Goal: Task Accomplishment & Management: Use online tool/utility

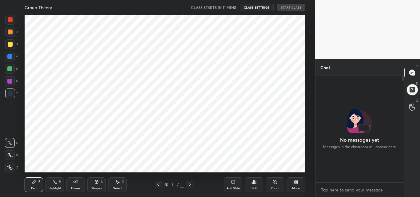
scroll to position [53, 87]
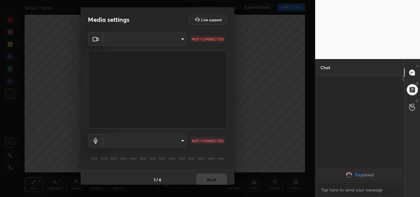
type input "47bbecfd00ed28e651f3c465948eb6a6093c51a89f77f5f354e1e68d24006bd9"
type input "communications"
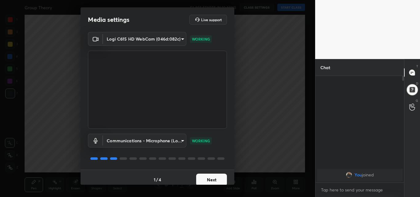
click at [212, 180] on button "Next" at bounding box center [211, 180] width 31 height 12
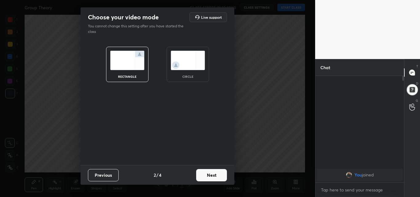
click at [192, 67] on img at bounding box center [188, 60] width 34 height 19
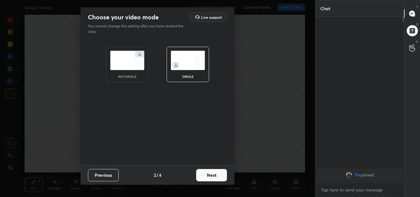
scroll to position [113, 87]
click at [211, 175] on button "Next" at bounding box center [211, 175] width 31 height 12
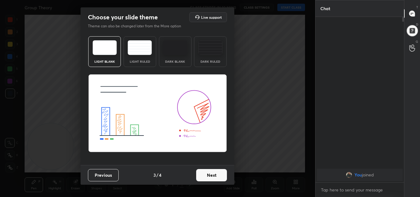
click at [211, 175] on button "Next" at bounding box center [211, 175] width 31 height 12
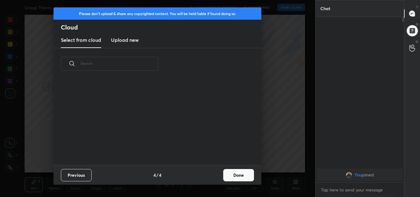
scroll to position [86, 198]
click at [124, 39] on h3 "Upload new" at bounding box center [125, 39] width 28 height 7
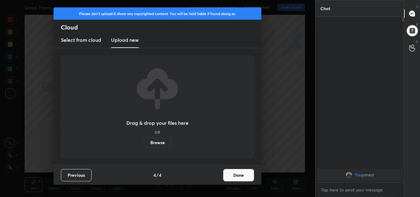
click at [162, 141] on label "Browse" at bounding box center [157, 143] width 27 height 10
click at [144, 141] on input "Browse" at bounding box center [144, 143] width 0 height 10
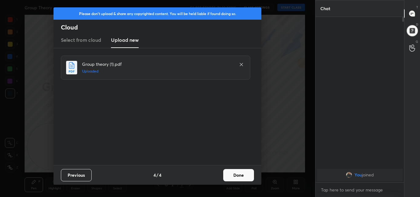
click at [240, 175] on button "Done" at bounding box center [238, 175] width 31 height 12
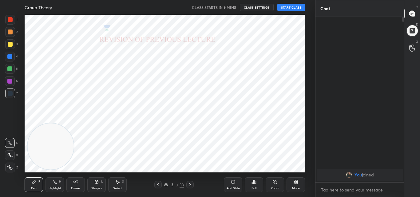
click at [189, 185] on icon at bounding box center [190, 184] width 5 height 5
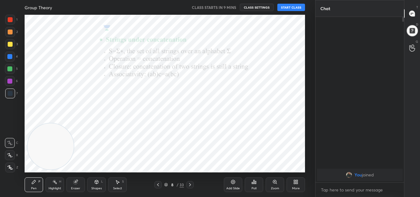
click at [189, 185] on icon at bounding box center [190, 184] width 5 height 5
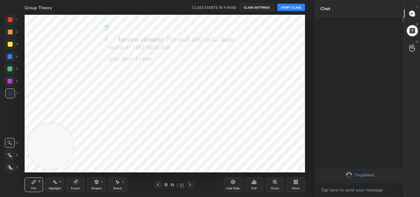
click at [189, 185] on icon at bounding box center [190, 184] width 5 height 5
click at [191, 185] on icon at bounding box center [190, 184] width 2 height 3
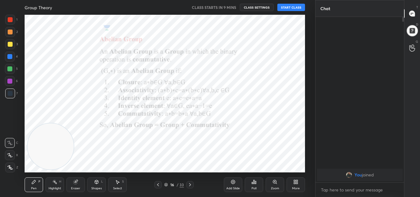
click at [160, 183] on icon at bounding box center [158, 184] width 5 height 5
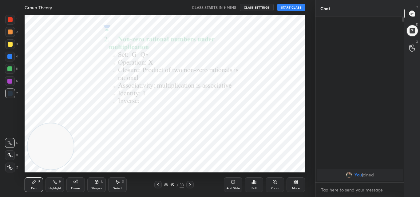
click at [160, 183] on icon at bounding box center [158, 184] width 5 height 5
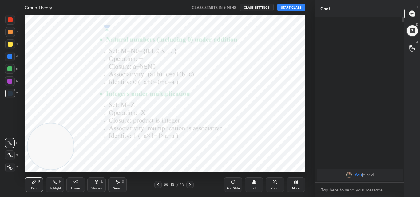
click at [160, 183] on icon at bounding box center [158, 184] width 5 height 5
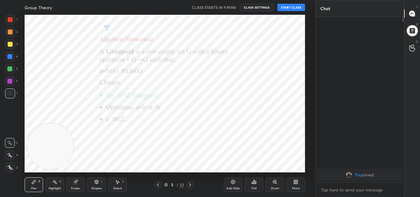
click at [160, 183] on icon at bounding box center [158, 184] width 5 height 5
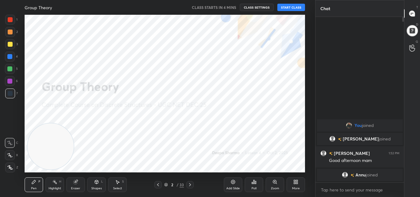
click at [10, 170] on icon at bounding box center [10, 168] width 6 height 4
click at [10, 22] on div at bounding box center [10, 20] width 10 height 10
click at [11, 22] on div at bounding box center [10, 19] width 5 height 5
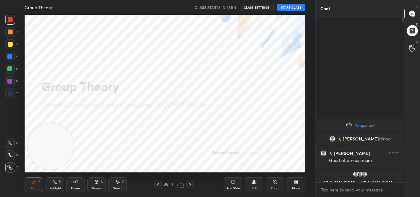
click at [293, 8] on button "START CLASS" at bounding box center [292, 7] width 28 height 7
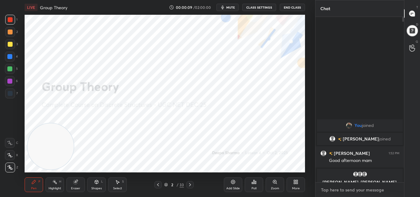
type textarea "x"
click at [338, 191] on textarea at bounding box center [360, 190] width 79 height 10
type textarea "g"
type textarea "x"
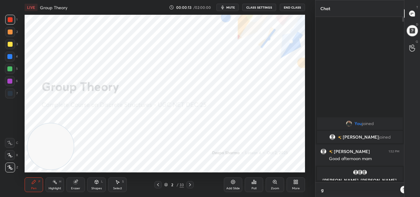
scroll to position [111, 87]
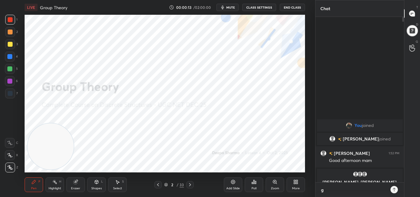
type textarea "go"
type textarea "x"
type textarea "goo"
type textarea "x"
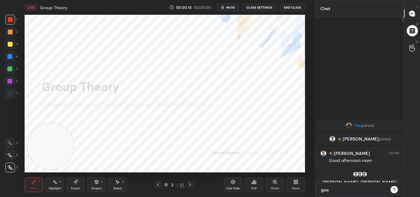
type textarea "go"
type textarea "x"
type textarea "g"
type textarea "x"
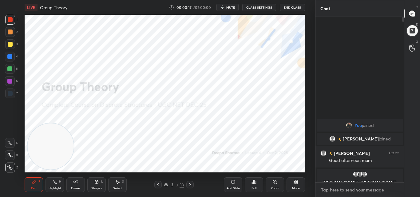
type textarea "h"
type textarea "x"
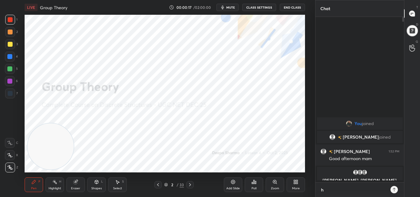
type textarea "he"
type textarea "x"
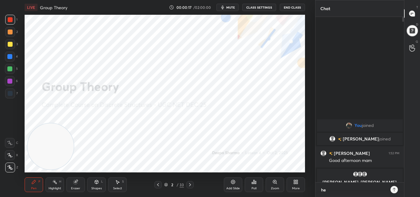
type textarea "hel"
type textarea "x"
type textarea "hell"
type textarea "x"
type textarea "hello"
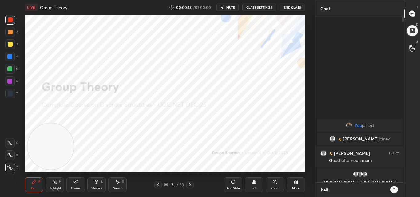
type textarea "x"
type textarea "hellom"
type textarea "x"
type textarea "hellome"
type textarea "x"
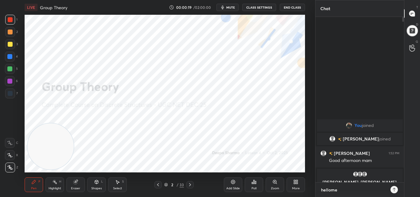
type textarea "hellomev"
type textarea "x"
type textarea "hellomeve"
type textarea "x"
type textarea "hellomever"
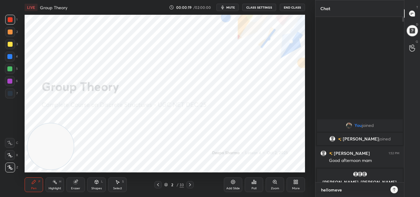
type textarea "x"
type textarea "hellomevery"
type textarea "x"
type textarea "hellomeveryo"
type textarea "x"
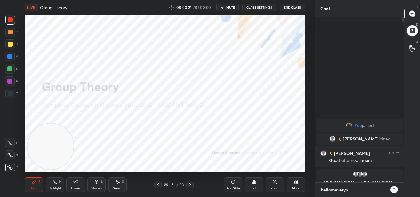
type textarea "hellomeveryon"
type textarea "x"
type textarea "hellomeveryone"
type textarea "x"
click at [334, 191] on textarea "hellomeveryone" at bounding box center [354, 190] width 67 height 10
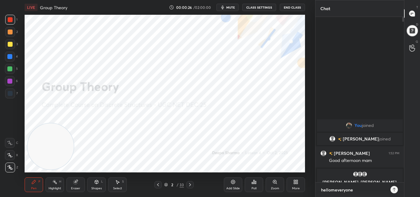
type textarea "helloeveryone"
type textarea "x"
type textarea "hello everyone"
type textarea "x"
type textarea "hello everyone"
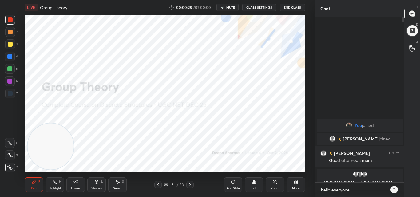
type textarea "x"
click at [397, 190] on icon at bounding box center [394, 189] width 5 height 5
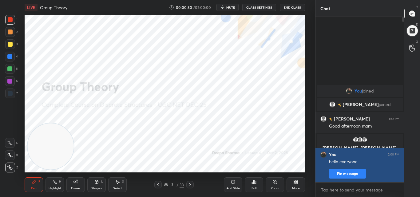
click at [356, 174] on button "Pin message" at bounding box center [347, 174] width 37 height 10
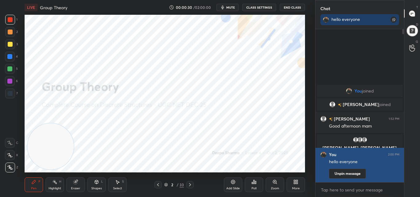
scroll to position [100, 87]
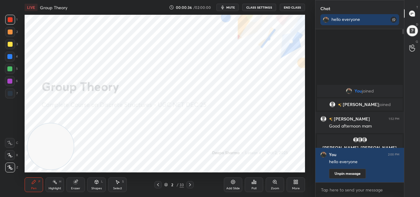
click at [383, 46] on div "You joined [PERSON_NAME] joined [PERSON_NAME] 1:52 PM Good afternoon mam [PERSO…" at bounding box center [360, 105] width 89 height 153
click at [324, 58] on div "You joined [PERSON_NAME] joined [PERSON_NAME] 1:52 PM Good afternoon mam [PERSO…" at bounding box center [360, 105] width 89 height 153
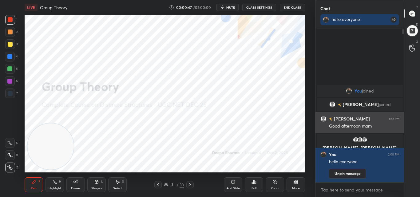
click at [340, 122] on div "Good afternoon mam" at bounding box center [364, 125] width 70 height 7
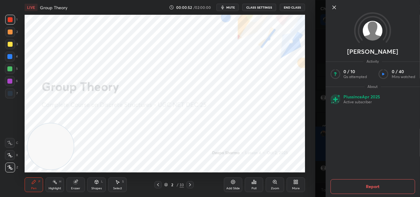
click at [335, 7] on icon at bounding box center [333, 7] width 7 height 7
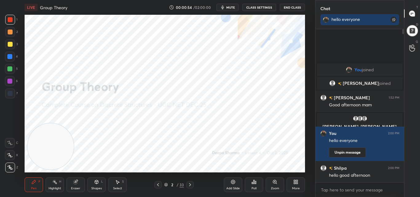
click at [234, 7] on span "mute" at bounding box center [230, 7] width 9 height 4
click at [228, 9] on span "unmute" at bounding box center [230, 7] width 13 height 4
click at [230, 8] on span "mute" at bounding box center [230, 7] width 9 height 4
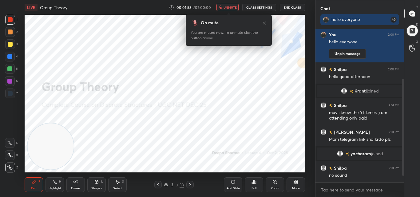
scroll to position [95, 0]
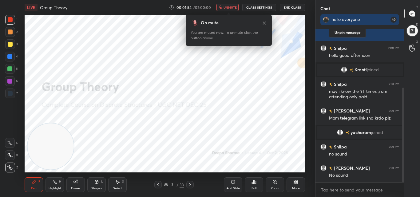
click at [227, 6] on span "unmute" at bounding box center [230, 7] width 13 height 4
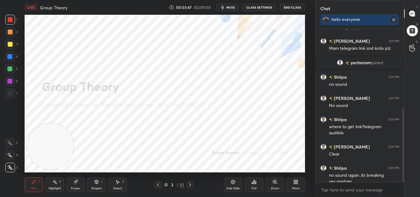
scroll to position [170, 0]
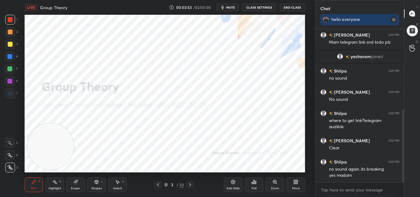
click at [263, 8] on button "CLASS SETTINGS" at bounding box center [259, 7] width 34 height 7
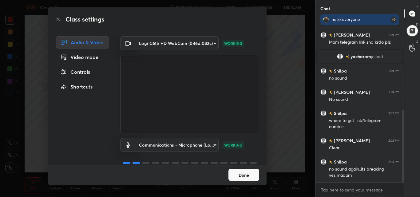
click at [245, 178] on button "Done" at bounding box center [244, 175] width 31 height 12
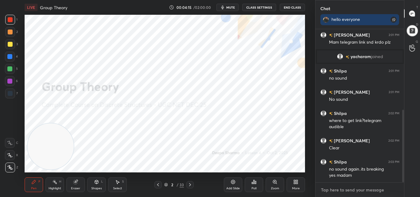
type textarea "x"
click at [336, 190] on textarea at bounding box center [360, 190] width 79 height 10
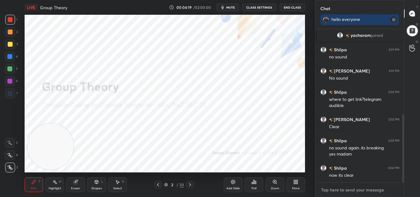
paste textarea "[URL][DOMAIN_NAME]"
type textarea "[URL][DOMAIN_NAME]"
type textarea "x"
type textarea "[URL][DOMAIN_NAME]"
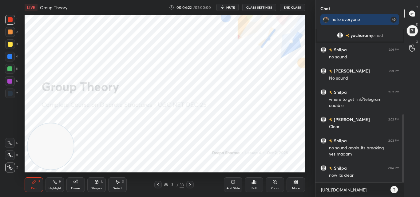
type textarea "x"
click at [394, 189] on icon at bounding box center [394, 190] width 3 height 4
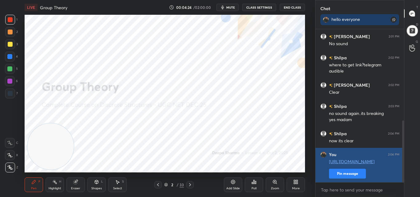
click at [351, 174] on button "Pin message" at bounding box center [347, 174] width 37 height 10
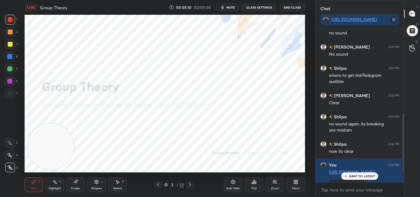
scroll to position [241, 0]
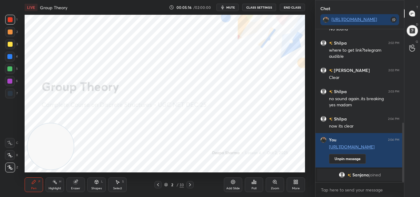
click at [187, 183] on div at bounding box center [189, 184] width 7 height 7
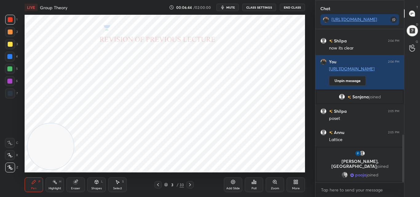
scroll to position [341, 0]
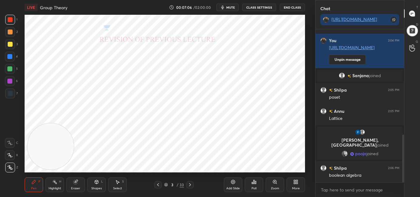
click at [189, 183] on icon at bounding box center [190, 184] width 5 height 5
click at [157, 183] on icon at bounding box center [158, 184] width 5 height 5
drag, startPoint x: 235, startPoint y: 182, endPoint x: 231, endPoint y: 182, distance: 3.4
click at [235, 182] on icon at bounding box center [233, 182] width 5 height 5
click at [189, 185] on icon at bounding box center [190, 184] width 5 height 5
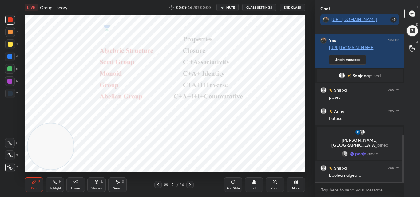
scroll to position [362, 0]
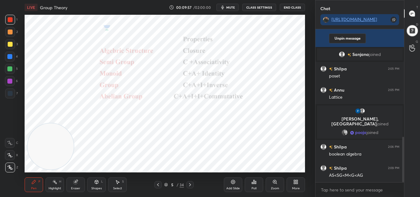
click at [234, 183] on icon at bounding box center [233, 182] width 4 height 4
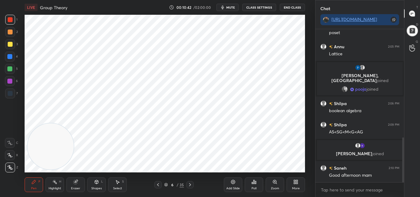
scroll to position [370, 0]
click at [74, 184] on div "Eraser" at bounding box center [75, 185] width 18 height 15
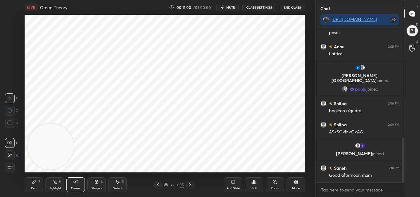
click at [32, 188] on div "Pen" at bounding box center [34, 188] width 6 height 3
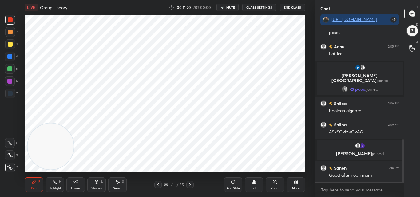
scroll to position [391, 0]
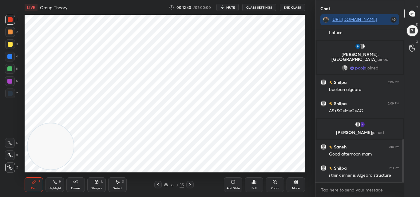
click at [190, 183] on icon at bounding box center [190, 184] width 5 height 5
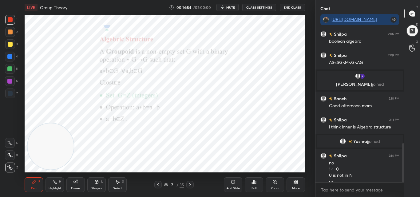
scroll to position [446, 0]
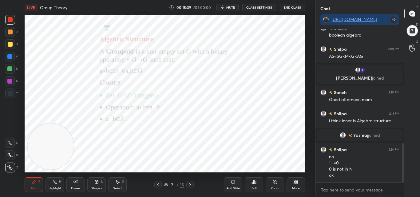
click at [190, 183] on icon at bounding box center [190, 184] width 5 height 5
click at [159, 183] on icon at bounding box center [158, 184] width 5 height 5
drag, startPoint x: 231, startPoint y: 184, endPoint x: 229, endPoint y: 182, distance: 3.3
click at [231, 183] on icon at bounding box center [233, 182] width 5 height 5
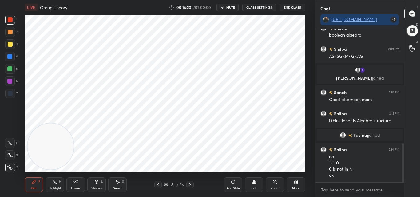
drag, startPoint x: 158, startPoint y: 183, endPoint x: 158, endPoint y: 179, distance: 4.3
click at [158, 183] on icon at bounding box center [158, 184] width 5 height 5
click at [306, 84] on div "Setting up your live class Poll for secs No correct answer Start poll" at bounding box center [165, 94] width 291 height 158
click at [190, 182] on div at bounding box center [189, 184] width 7 height 7
drag, startPoint x: 77, startPoint y: 184, endPoint x: 79, endPoint y: 181, distance: 3.9
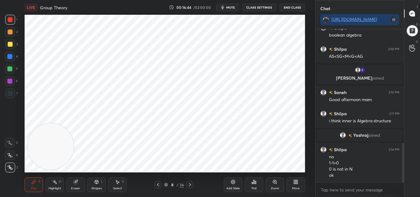
click at [77, 184] on icon at bounding box center [75, 182] width 5 height 5
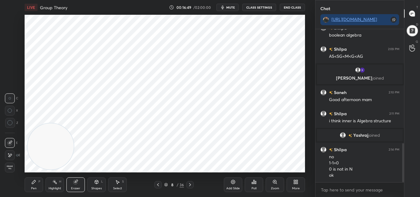
click at [38, 186] on div "Pen P" at bounding box center [34, 185] width 18 height 15
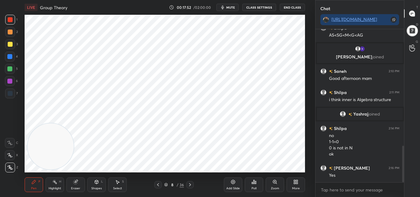
scroll to position [488, 0]
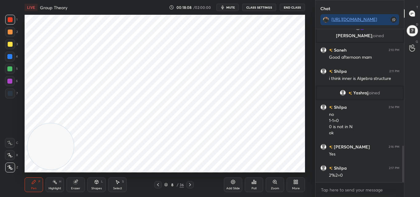
click at [230, 179] on div "Add Slide" at bounding box center [233, 185] width 18 height 15
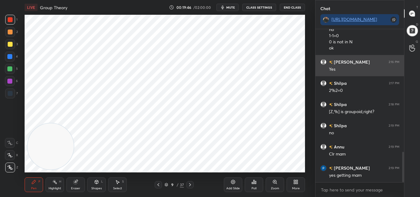
scroll to position [616, 0]
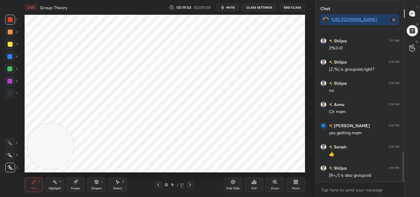
click at [232, 181] on icon at bounding box center [233, 182] width 5 height 5
click at [189, 183] on icon at bounding box center [190, 184] width 5 height 5
drag, startPoint x: 74, startPoint y: 188, endPoint x: 78, endPoint y: 185, distance: 5.3
click at [74, 188] on div "Eraser" at bounding box center [75, 188] width 9 height 3
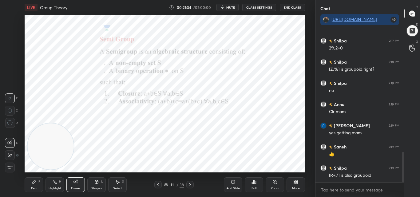
drag, startPoint x: 34, startPoint y: 188, endPoint x: 65, endPoint y: 165, distance: 38.8
click at [35, 186] on div "Pen P" at bounding box center [34, 185] width 18 height 15
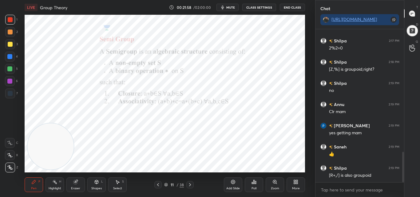
click at [229, 185] on div "Add Slide" at bounding box center [233, 185] width 18 height 15
click at [190, 185] on icon at bounding box center [190, 184] width 5 height 5
click at [160, 185] on icon at bounding box center [158, 184] width 5 height 5
click at [161, 185] on icon at bounding box center [158, 184] width 5 height 5
click at [190, 185] on icon at bounding box center [190, 184] width 5 height 5
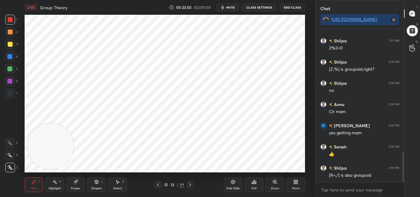
click at [190, 185] on icon at bounding box center [190, 184] width 5 height 5
click at [208, 188] on div "13 / 39" at bounding box center [174, 184] width 100 height 7
click at [158, 183] on icon at bounding box center [158, 184] width 5 height 5
click at [189, 184] on icon at bounding box center [190, 184] width 5 height 5
click at [191, 185] on icon at bounding box center [190, 184] width 5 height 5
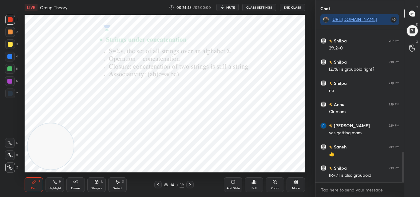
click at [78, 190] on div "Eraser" at bounding box center [75, 188] width 9 height 3
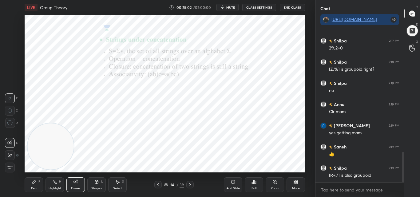
click at [33, 185] on div "Pen P" at bounding box center [34, 185] width 18 height 15
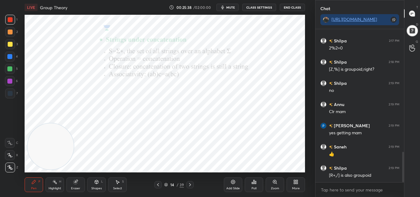
click at [231, 6] on span "mute" at bounding box center [230, 7] width 9 height 4
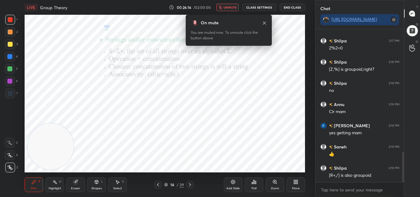
click at [232, 7] on span "unmute" at bounding box center [230, 7] width 13 height 4
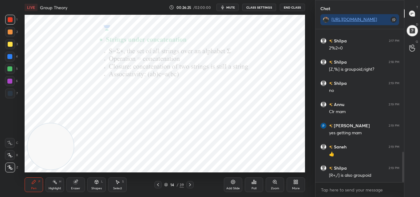
scroll to position [637, 0]
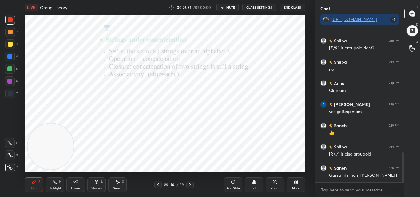
click at [191, 183] on icon at bounding box center [190, 184] width 5 height 5
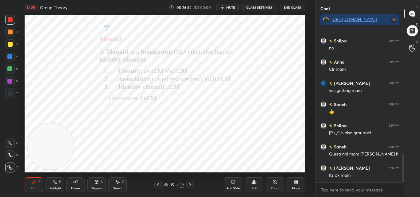
click at [229, 10] on button "mute" at bounding box center [228, 7] width 22 height 7
click at [229, 10] on button "unmute" at bounding box center [228, 7] width 22 height 7
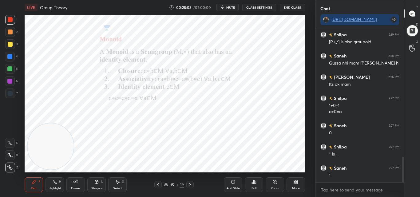
scroll to position [771, 0]
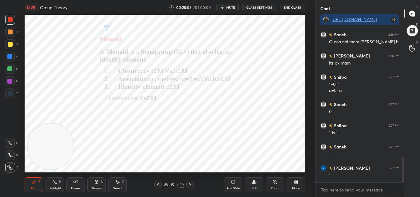
click at [232, 8] on span "mute" at bounding box center [230, 7] width 9 height 4
click at [225, 7] on span "unmute" at bounding box center [230, 7] width 13 height 4
click at [160, 186] on icon at bounding box center [158, 184] width 5 height 5
click at [191, 184] on icon at bounding box center [190, 184] width 5 height 5
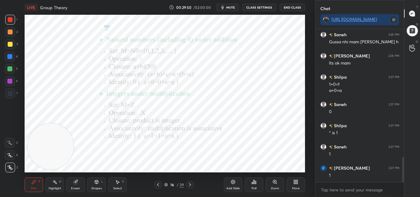
click at [229, 7] on span "mute" at bounding box center [230, 7] width 9 height 4
click at [228, 7] on span "unmute" at bounding box center [230, 7] width 13 height 4
drag, startPoint x: 74, startPoint y: 186, endPoint x: 77, endPoint y: 183, distance: 4.8
click at [75, 186] on div "Eraser" at bounding box center [75, 185] width 18 height 15
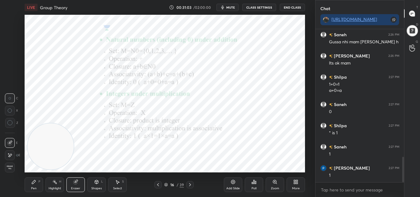
drag, startPoint x: 36, startPoint y: 186, endPoint x: 42, endPoint y: 184, distance: 5.5
click at [37, 186] on div "Pen P" at bounding box center [34, 185] width 18 height 15
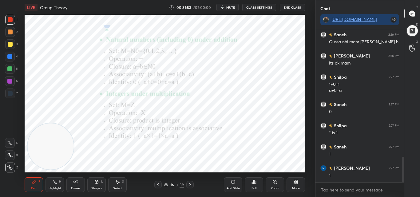
click at [78, 185] on div "Eraser" at bounding box center [75, 185] width 18 height 15
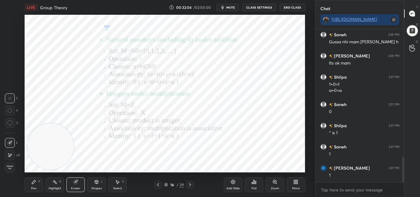
click at [34, 186] on div "Pen P" at bounding box center [34, 185] width 18 height 15
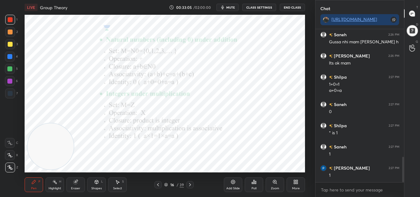
click at [190, 186] on icon at bounding box center [190, 184] width 5 height 5
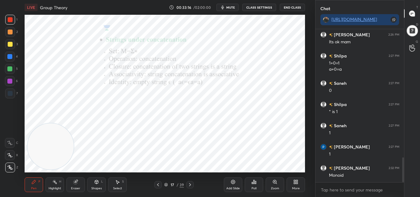
click at [190, 184] on icon at bounding box center [190, 184] width 5 height 5
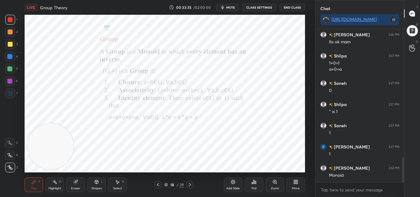
click at [113, 196] on div "Pen P Highlight H Eraser Shapes L Select S 18 / 39 Add Slide Poll Zoom More" at bounding box center [165, 185] width 281 height 25
click at [156, 186] on div at bounding box center [157, 184] width 7 height 7
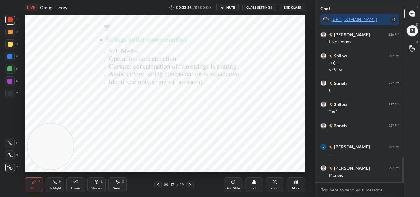
click at [156, 188] on div at bounding box center [157, 184] width 7 height 7
click at [156, 187] on div at bounding box center [157, 184] width 7 height 7
click at [190, 187] on icon at bounding box center [190, 184] width 5 height 5
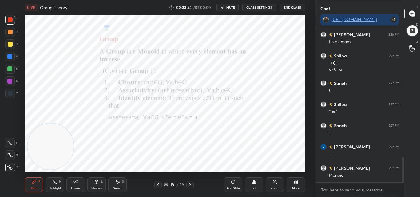
click at [73, 184] on div "Eraser" at bounding box center [75, 185] width 18 height 15
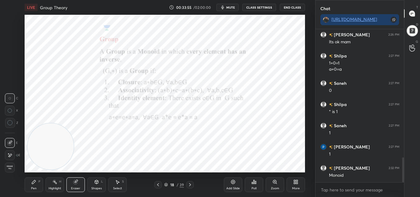
drag, startPoint x: 32, startPoint y: 185, endPoint x: 37, endPoint y: 186, distance: 5.0
click at [33, 185] on div "Pen P" at bounding box center [34, 185] width 18 height 15
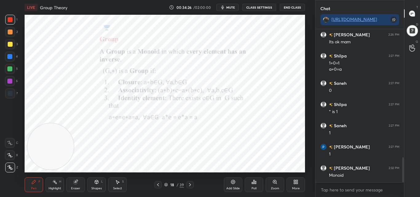
click at [160, 184] on icon at bounding box center [158, 184] width 5 height 5
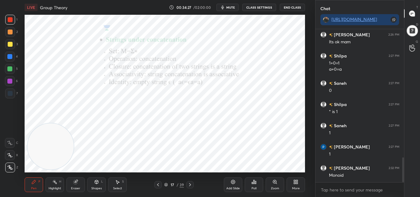
click at [159, 184] on icon at bounding box center [158, 184] width 5 height 5
click at [158, 184] on icon at bounding box center [158, 184] width 5 height 5
click at [188, 185] on icon at bounding box center [190, 184] width 5 height 5
click at [189, 184] on icon at bounding box center [190, 184] width 5 height 5
click at [190, 184] on icon at bounding box center [190, 184] width 5 height 5
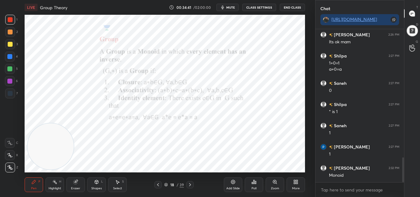
click at [190, 184] on icon at bounding box center [190, 184] width 2 height 3
click at [190, 184] on icon at bounding box center [190, 184] width 5 height 5
click at [158, 183] on icon at bounding box center [158, 184] width 5 height 5
drag, startPoint x: 158, startPoint y: 184, endPoint x: 166, endPoint y: 184, distance: 8.0
click at [159, 184] on icon at bounding box center [158, 184] width 5 height 5
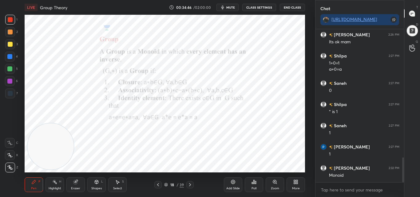
click at [191, 186] on icon at bounding box center [190, 184] width 5 height 5
drag, startPoint x: 78, startPoint y: 180, endPoint x: 81, endPoint y: 173, distance: 8.3
click at [78, 179] on div "Eraser" at bounding box center [75, 185] width 18 height 15
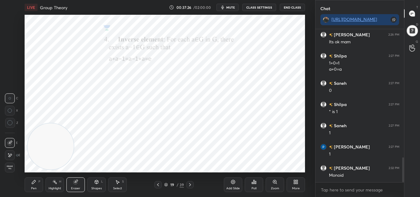
click at [35, 187] on div "Pen" at bounding box center [34, 188] width 6 height 3
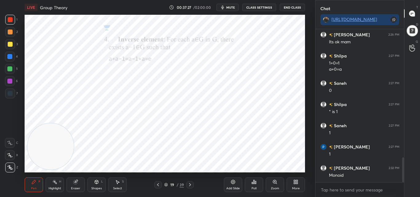
click at [191, 184] on icon at bounding box center [190, 184] width 5 height 5
click at [76, 186] on div "Eraser" at bounding box center [75, 185] width 18 height 15
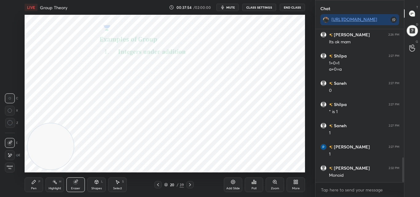
click at [38, 182] on div "Pen P" at bounding box center [34, 185] width 18 height 15
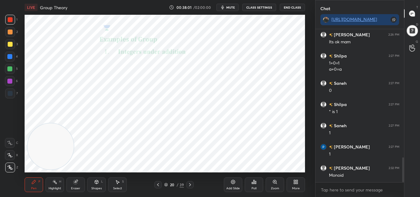
click at [79, 184] on div "Eraser" at bounding box center [75, 185] width 18 height 15
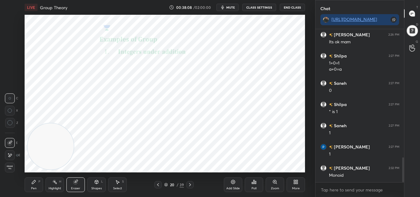
click at [34, 186] on div "Pen P" at bounding box center [34, 185] width 18 height 15
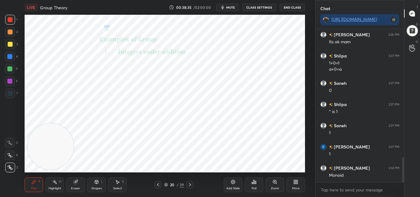
scroll to position [813, 0]
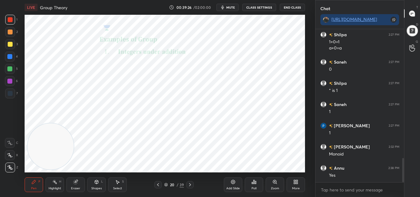
click at [16, 121] on div "1 2 3 4 5 6 7 C X Z C X Z E E Erase all H H LIVE Group Theory 00:39:26 / 02:00:…" at bounding box center [155, 98] width 310 height 197
click at [82, 182] on div "Eraser" at bounding box center [75, 185] width 18 height 15
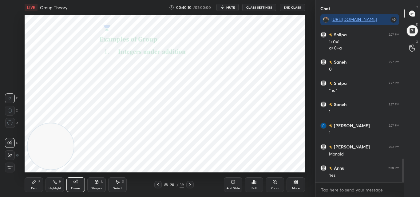
scroll to position [834, 0]
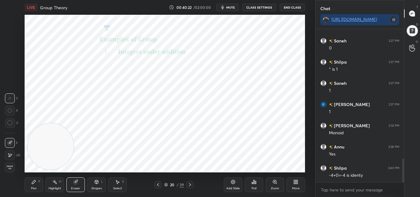
click at [30, 184] on div "Pen P" at bounding box center [34, 185] width 18 height 15
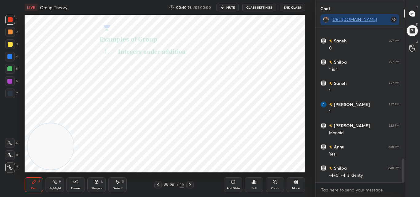
scroll to position [840, 0]
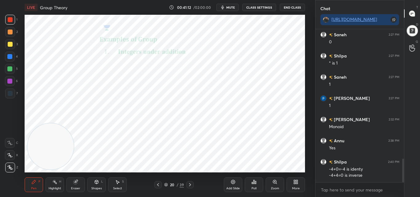
click at [234, 182] on icon at bounding box center [233, 182] width 5 height 5
click at [158, 186] on icon at bounding box center [158, 184] width 5 height 5
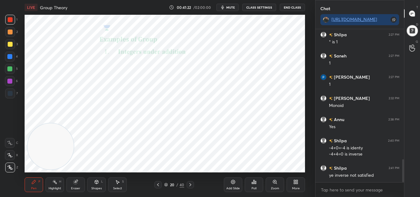
click at [191, 185] on icon at bounding box center [190, 184] width 5 height 5
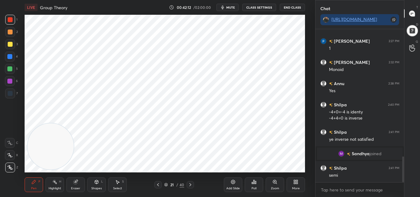
scroll to position [759, 0]
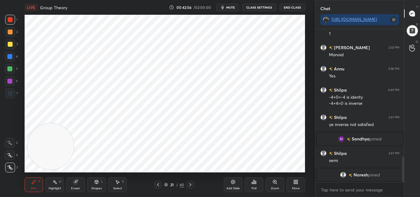
click at [158, 184] on icon at bounding box center [158, 184] width 5 height 5
click at [189, 184] on icon at bounding box center [190, 184] width 5 height 5
click at [187, 183] on div at bounding box center [190, 184] width 7 height 7
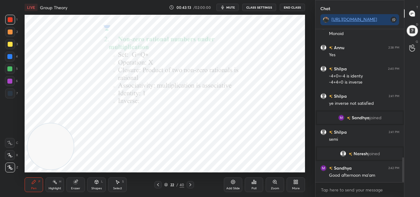
scroll to position [790, 0]
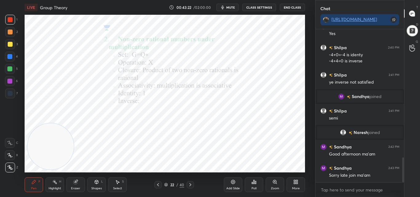
click at [191, 185] on icon at bounding box center [190, 184] width 5 height 5
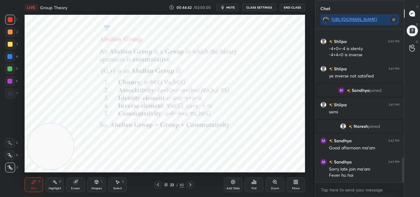
scroll to position [818, 0]
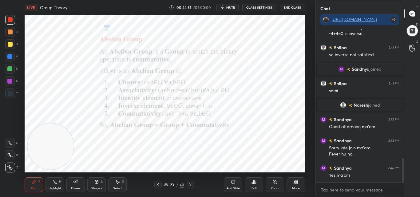
click at [191, 186] on icon at bounding box center [190, 184] width 5 height 5
click at [192, 183] on icon at bounding box center [190, 184] width 5 height 5
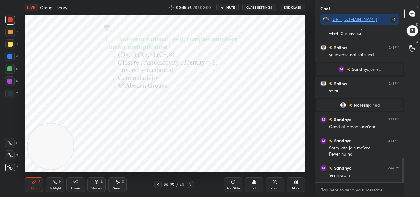
click at [192, 183] on icon at bounding box center [190, 184] width 5 height 5
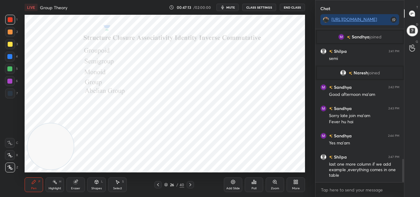
click at [189, 184] on icon at bounding box center [190, 184] width 5 height 5
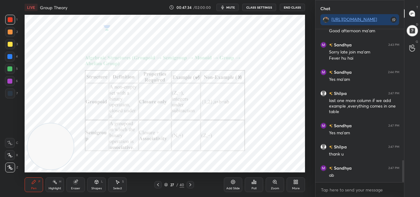
scroll to position [139, 87]
click at [230, 5] on span "mute" at bounding box center [230, 7] width 9 height 4
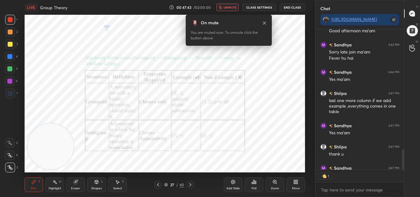
click at [230, 5] on span "unmute" at bounding box center [230, 7] width 13 height 4
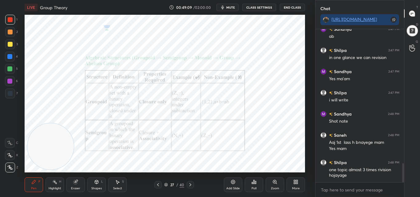
scroll to position [1079, 0]
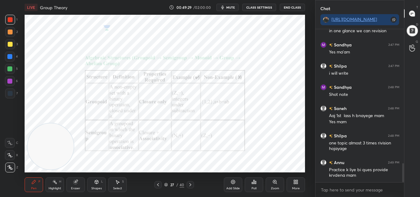
click at [232, 5] on button "mute" at bounding box center [228, 7] width 22 height 7
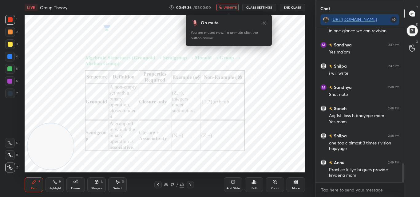
click at [232, 5] on button "unmute" at bounding box center [228, 7] width 22 height 7
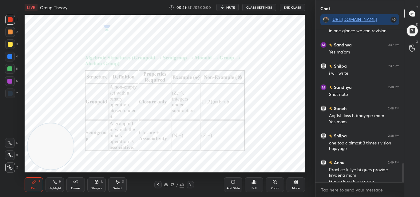
scroll to position [1086, 0]
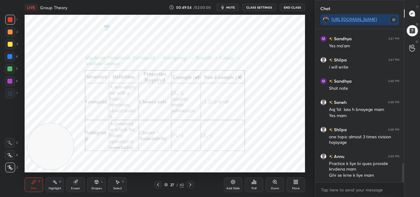
click at [190, 183] on icon at bounding box center [190, 184] width 5 height 5
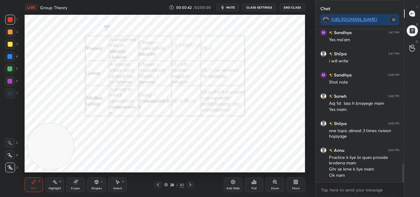
click at [190, 183] on icon at bounding box center [190, 184] width 5 height 5
click at [191, 180] on div "Pen P Highlight H Eraser Shapes L Select S 29 / 40 Add Slide Poll Zoom More" at bounding box center [165, 185] width 281 height 25
click at [189, 182] on icon at bounding box center [190, 184] width 5 height 5
click at [189, 183] on icon at bounding box center [190, 184] width 5 height 5
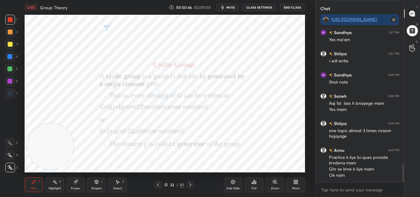
click at [189, 183] on icon at bounding box center [190, 184] width 5 height 5
click at [190, 185] on icon at bounding box center [190, 184] width 5 height 5
click at [191, 183] on icon at bounding box center [190, 184] width 5 height 5
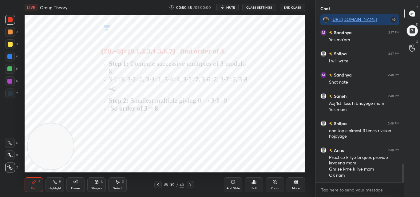
click at [190, 183] on icon at bounding box center [190, 184] width 5 height 5
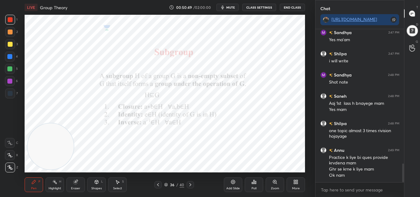
click at [191, 182] on div at bounding box center [190, 184] width 7 height 7
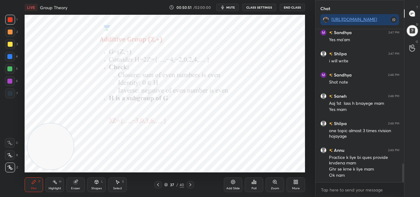
click at [159, 184] on icon at bounding box center [158, 184] width 2 height 3
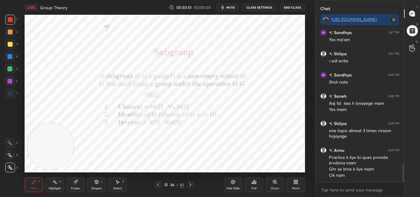
click at [160, 186] on icon at bounding box center [158, 184] width 5 height 5
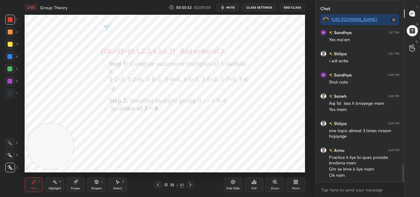
click at [160, 186] on icon at bounding box center [158, 184] width 5 height 5
click at [160, 187] on div at bounding box center [157, 184] width 7 height 7
click at [160, 187] on icon at bounding box center [158, 184] width 5 height 5
click at [160, 186] on icon at bounding box center [158, 184] width 5 height 5
click at [159, 186] on icon at bounding box center [158, 184] width 5 height 5
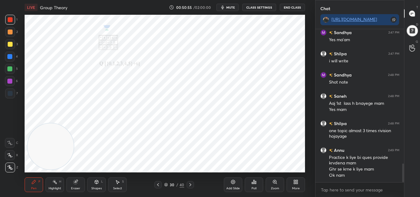
click at [159, 186] on icon at bounding box center [158, 184] width 5 height 5
click at [274, 182] on icon at bounding box center [274, 181] width 3 height 3
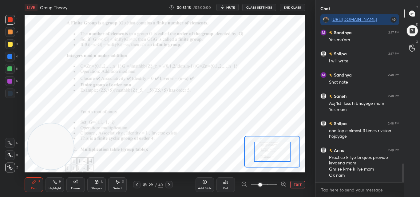
click at [280, 185] on div at bounding box center [264, 184] width 46 height 7
click at [283, 183] on icon at bounding box center [284, 184] width 6 height 6
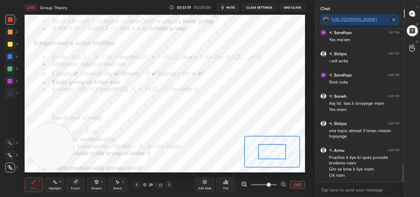
click at [244, 182] on icon at bounding box center [244, 184] width 6 height 6
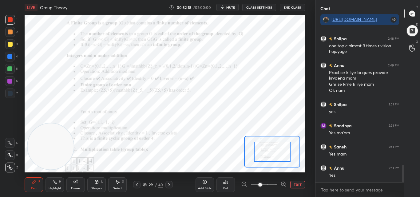
scroll to position [1198, 0]
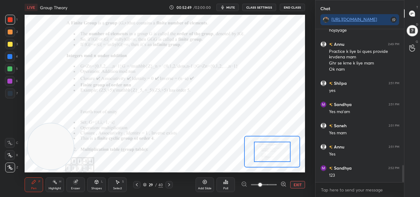
click at [73, 188] on div "Eraser" at bounding box center [75, 188] width 9 height 3
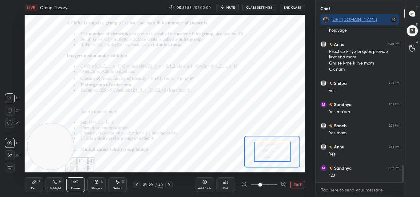
click at [37, 189] on div "Pen P" at bounding box center [34, 185] width 18 height 15
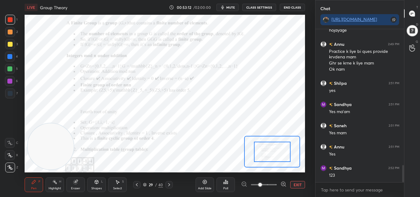
click at [0, 43] on div "1 2 3 4 5 6 7 C X Z C X Z E E Erase all H H" at bounding box center [10, 94] width 20 height 158
drag, startPoint x: 0, startPoint y: -25, endPoint x: 0, endPoint y: 39, distance: 64.3
click at [1, 0] on html "1 2 3 4 5 6 7 C X Z C X Z E E Erase all H H LIVE Group Theory 00:53:12 / 02:00:…" at bounding box center [210, 0] width 420 height 0
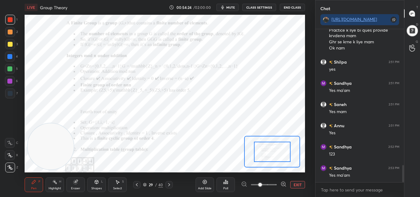
click at [76, 188] on div "Eraser" at bounding box center [75, 188] width 9 height 3
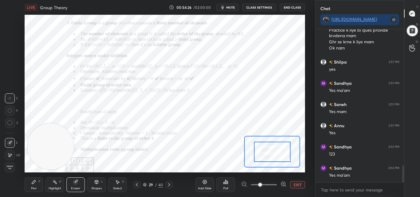
scroll to position [1240, 0]
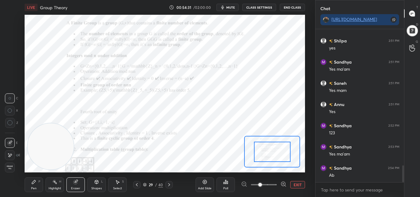
click at [38, 186] on div "Pen P" at bounding box center [34, 185] width 18 height 15
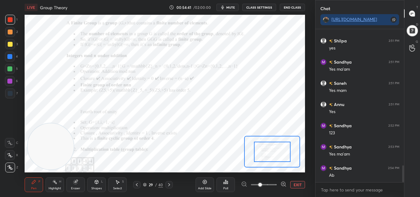
click at [33, 187] on div "Pen" at bounding box center [34, 188] width 6 height 3
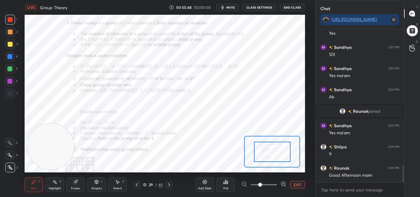
scroll to position [1200, 0]
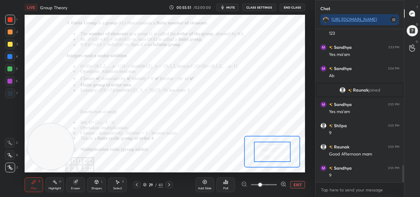
click at [234, 6] on span "mute" at bounding box center [230, 7] width 9 height 4
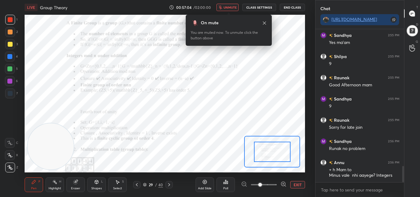
scroll to position [1291, 0]
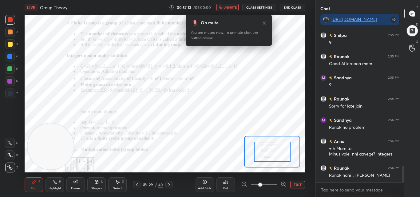
click at [78, 183] on div "Eraser" at bounding box center [75, 185] width 18 height 15
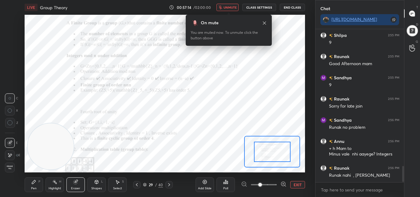
scroll to position [1312, 0]
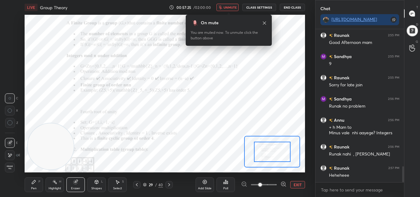
drag, startPoint x: 230, startPoint y: 6, endPoint x: 230, endPoint y: 14, distance: 7.7
click at [229, 7] on span "unmute" at bounding box center [230, 7] width 13 height 4
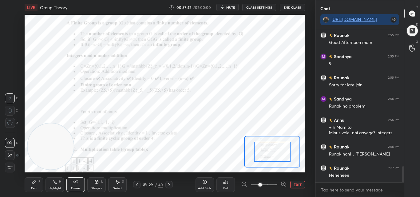
click at [168, 186] on icon at bounding box center [169, 184] width 5 height 5
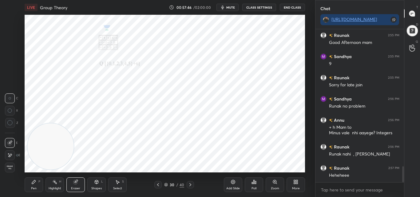
click at [159, 183] on icon at bounding box center [158, 184] width 5 height 5
click at [37, 185] on div "Pen P" at bounding box center [34, 185] width 18 height 15
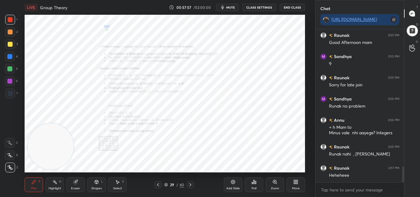
click at [273, 185] on div "Zoom" at bounding box center [275, 185] width 18 height 15
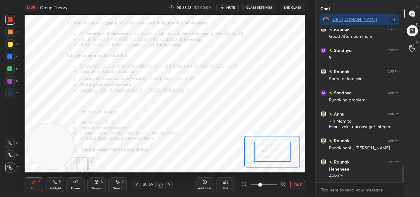
scroll to position [1339, 0]
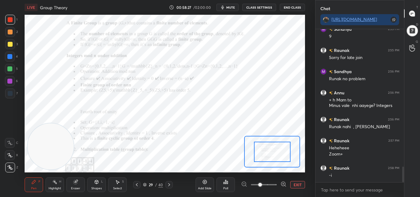
click at [230, 7] on span "mute" at bounding box center [230, 7] width 9 height 4
click at [230, 7] on span "unmute" at bounding box center [230, 7] width 13 height 4
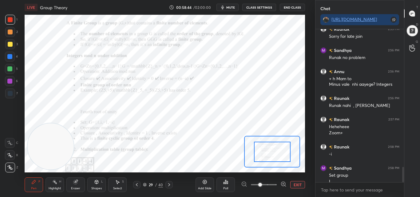
scroll to position [1367, 0]
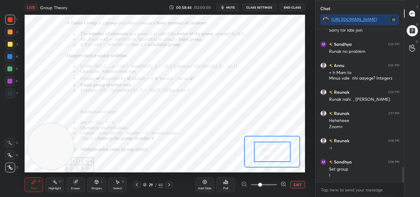
click at [230, 6] on span "mute" at bounding box center [230, 7] width 9 height 4
click at [229, 9] on span "unmute" at bounding box center [230, 7] width 13 height 4
click at [204, 182] on icon at bounding box center [204, 182] width 5 height 5
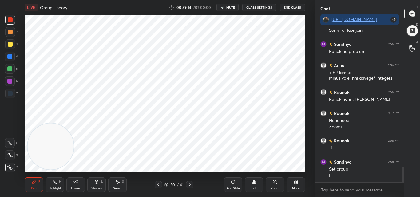
click at [77, 187] on div "Eraser" at bounding box center [75, 188] width 9 height 3
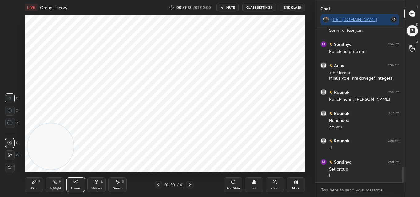
click at [34, 189] on div "Pen" at bounding box center [34, 188] width 6 height 3
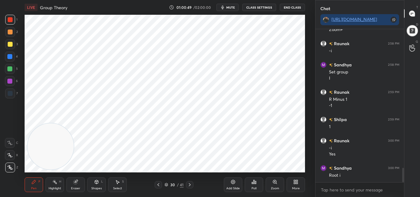
scroll to position [1485, 0]
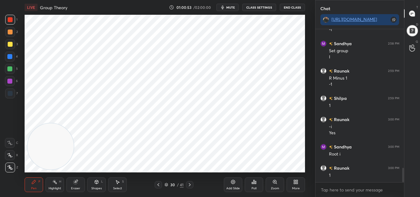
click at [74, 183] on icon at bounding box center [76, 182] width 4 height 4
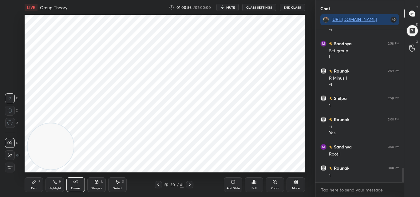
click at [34, 191] on div "Pen P" at bounding box center [34, 185] width 18 height 15
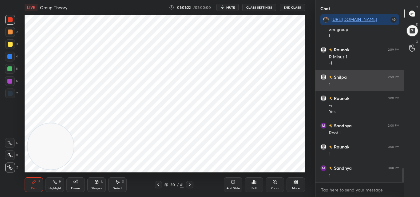
scroll to position [1528, 0]
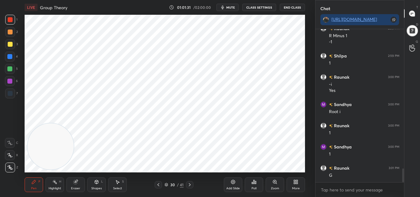
click at [233, 181] on icon at bounding box center [233, 182] width 5 height 5
click at [77, 187] on div "Eraser" at bounding box center [75, 188] width 9 height 3
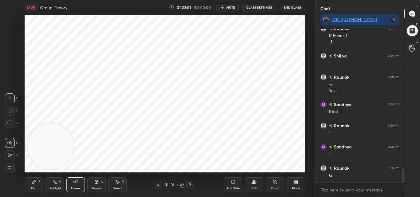
click at [31, 186] on div "Pen P" at bounding box center [34, 185] width 18 height 15
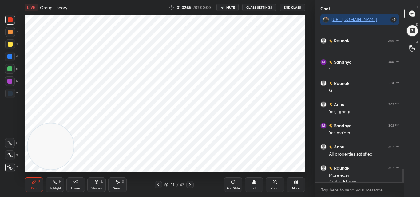
scroll to position [1619, 0]
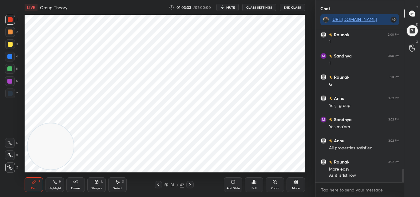
click at [77, 184] on icon at bounding box center [75, 182] width 5 height 5
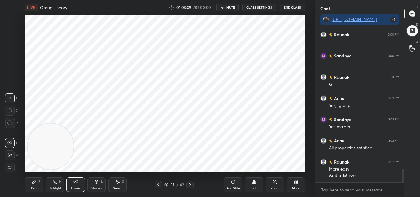
drag, startPoint x: 41, startPoint y: 184, endPoint x: 42, endPoint y: 181, distance: 3.4
click at [41, 182] on div "Pen P" at bounding box center [34, 185] width 18 height 15
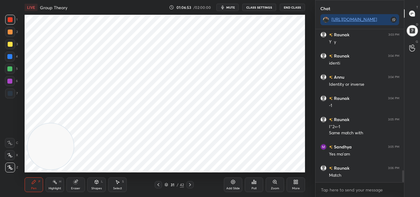
scroll to position [1795, 0]
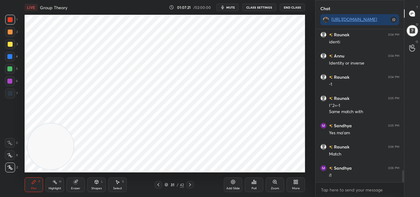
click at [191, 184] on icon at bounding box center [190, 184] width 5 height 5
click at [160, 182] on icon at bounding box center [158, 184] width 5 height 5
click at [188, 184] on icon at bounding box center [190, 184] width 5 height 5
click at [233, 185] on div "Add Slide" at bounding box center [233, 185] width 18 height 15
click at [159, 186] on icon at bounding box center [158, 184] width 5 height 5
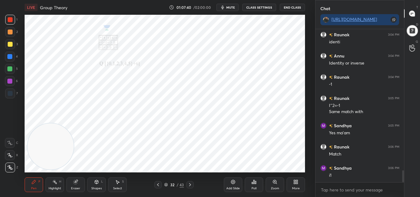
click at [191, 184] on icon at bounding box center [190, 184] width 5 height 5
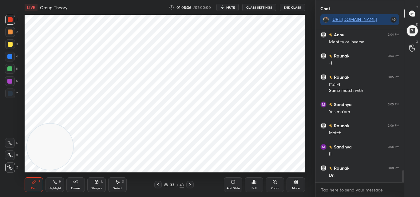
click at [65, 127] on video at bounding box center [50, 147] width 46 height 46
drag, startPoint x: 52, startPoint y: 132, endPoint x: 44, endPoint y: 146, distance: 16.4
click at [42, 149] on video at bounding box center [48, 149] width 46 height 46
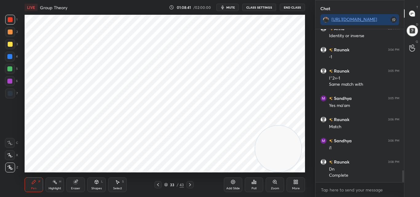
drag, startPoint x: 44, startPoint y: 146, endPoint x: 274, endPoint y: 157, distance: 229.8
click at [274, 157] on video at bounding box center [278, 149] width 46 height 46
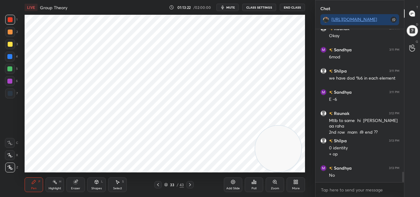
scroll to position [2089, 0]
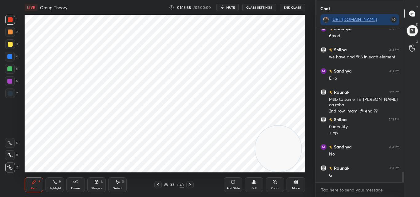
drag, startPoint x: 81, startPoint y: 181, endPoint x: 84, endPoint y: 177, distance: 5.5
click at [80, 181] on div "Eraser" at bounding box center [75, 185] width 18 height 15
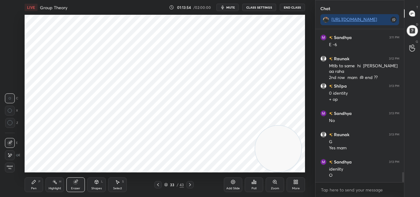
scroll to position [2144, 0]
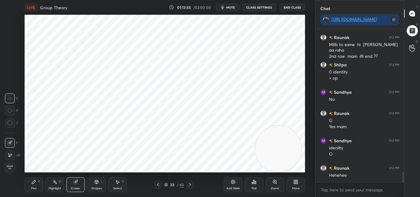
click at [35, 182] on icon at bounding box center [34, 182] width 4 height 4
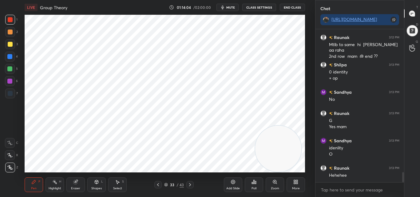
drag, startPoint x: 36, startPoint y: 187, endPoint x: 49, endPoint y: 180, distance: 14.7
click at [37, 187] on div "Pen P" at bounding box center [34, 185] width 18 height 15
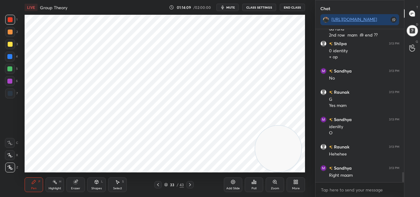
click at [75, 184] on icon at bounding box center [76, 182] width 4 height 4
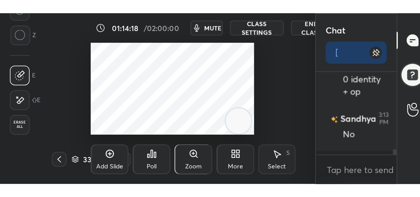
scroll to position [1807, 0]
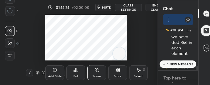
click at [25, 16] on div "Setting up your live class Poll for secs No correct answer Start poll" at bounding box center [86, 38] width 133 height 46
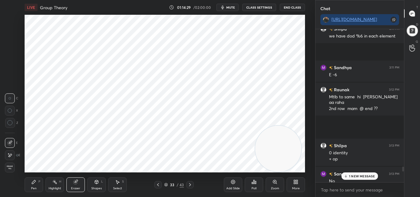
scroll to position [1693, 0]
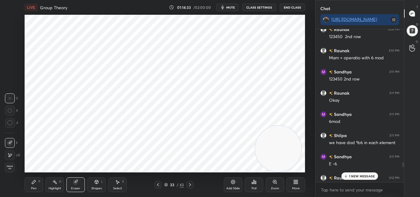
click at [76, 187] on div "Eraser" at bounding box center [75, 188] width 9 height 3
click at [29, 187] on div "Pen P" at bounding box center [34, 185] width 18 height 15
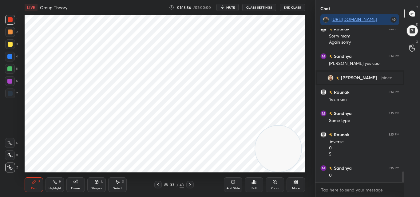
scroll to position [2037, 0]
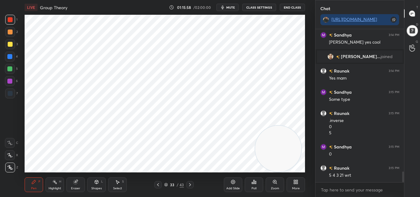
click at [25, 114] on div "Setting up your live class Poll for secs No correct answer Start poll" at bounding box center [165, 94] width 291 height 158
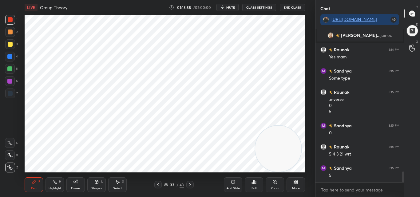
click at [25, 104] on div "Setting up your live class Poll for secs No correct answer Start poll" at bounding box center [165, 94] width 291 height 158
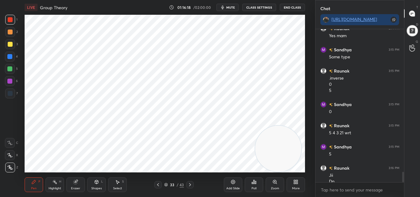
scroll to position [2085, 0]
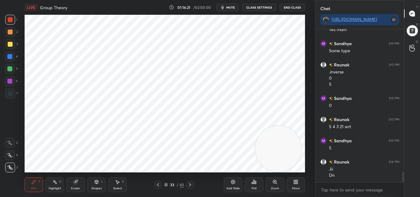
click at [10, 71] on div at bounding box center [9, 68] width 5 height 5
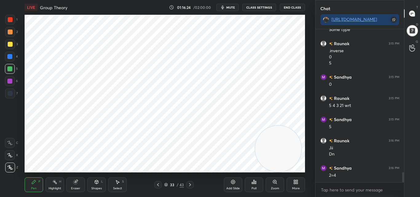
scroll to position [2128, 0]
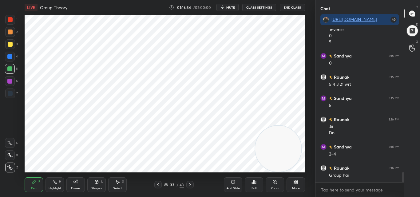
click at [192, 185] on icon at bounding box center [190, 184] width 5 height 5
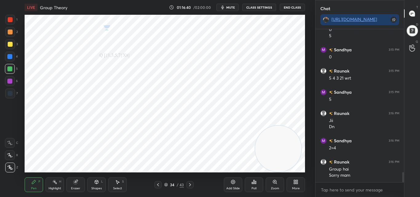
drag, startPoint x: 40, startPoint y: 189, endPoint x: 41, endPoint y: 186, distance: 3.1
click at [40, 188] on div "Pen P" at bounding box center [34, 185] width 18 height 15
click at [38, 183] on div "P" at bounding box center [39, 181] width 2 height 3
click at [10, 21] on div at bounding box center [10, 19] width 5 height 5
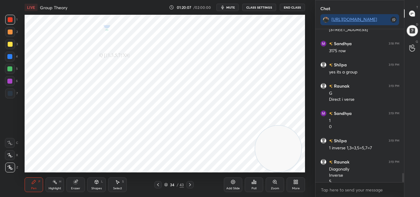
scroll to position [2389, 0]
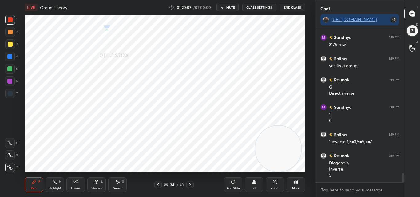
click at [257, 158] on div "Setting up your live class Poll for secs No correct answer Start poll" at bounding box center [165, 94] width 281 height 158
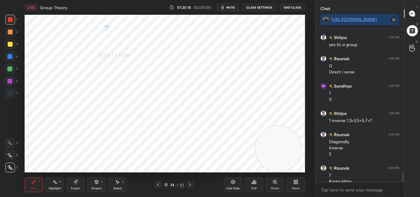
scroll to position [2417, 0]
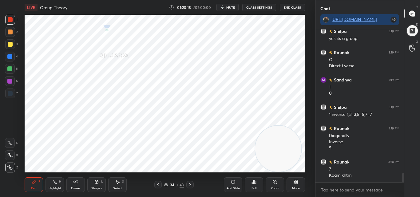
click at [10, 68] on div at bounding box center [9, 68] width 5 height 5
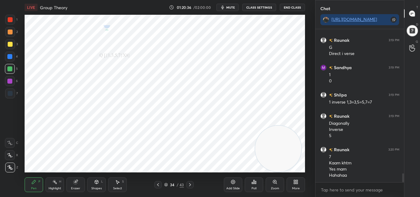
scroll to position [2450, 0]
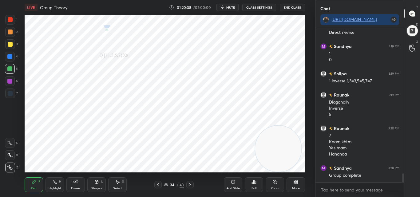
click at [190, 185] on icon at bounding box center [190, 184] width 5 height 5
click at [158, 186] on icon at bounding box center [158, 184] width 5 height 5
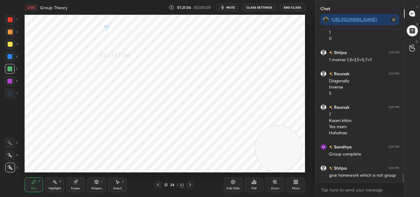
drag, startPoint x: 213, startPoint y: 182, endPoint x: 219, endPoint y: 190, distance: 10.8
click at [213, 183] on div "34 / 43" at bounding box center [174, 184] width 100 height 7
click at [221, 186] on div "Pen P Highlight H Eraser Shapes L Select S 34 / 43 Add Slide Poll Zoom More" at bounding box center [165, 185] width 281 height 25
click at [232, 184] on div "Add Slide" at bounding box center [233, 185] width 18 height 15
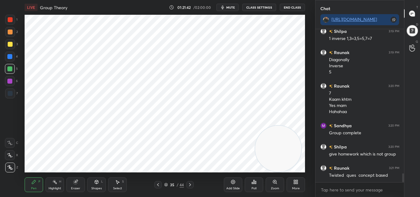
click at [73, 186] on div "Eraser" at bounding box center [75, 185] width 18 height 15
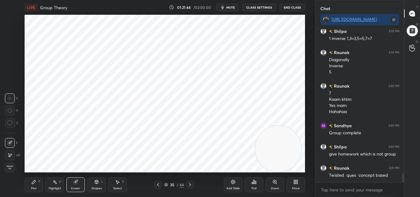
scroll to position [2514, 0]
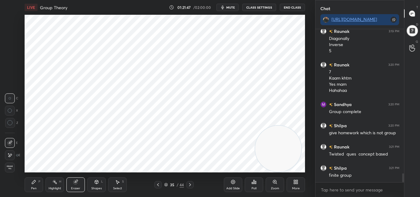
click at [34, 185] on div "Pen P" at bounding box center [34, 185] width 18 height 15
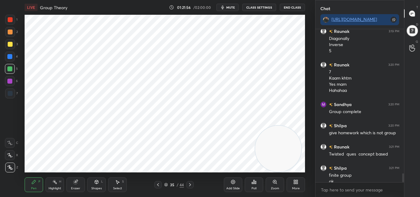
scroll to position [2520, 0]
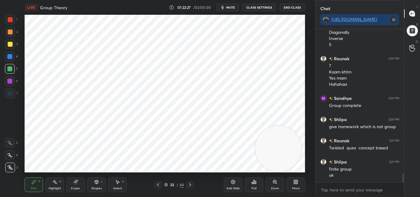
click at [230, 6] on span "mute" at bounding box center [230, 7] width 9 height 4
click at [231, 8] on span "unmute" at bounding box center [230, 7] width 13 height 4
click at [231, 6] on span "mute" at bounding box center [230, 7] width 9 height 4
click at [232, 6] on span "unmute" at bounding box center [230, 7] width 13 height 4
click at [225, 7] on icon "button" at bounding box center [222, 7] width 5 height 5
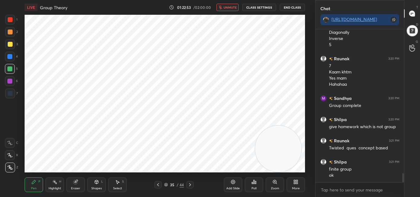
click at [231, 10] on button "unmute" at bounding box center [228, 7] width 22 height 7
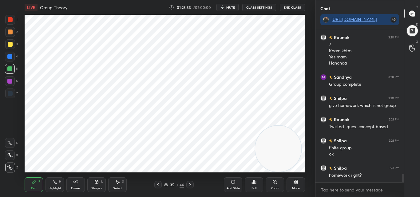
click at [188, 185] on icon at bounding box center [190, 184] width 5 height 5
drag, startPoint x: 10, startPoint y: 16, endPoint x: 9, endPoint y: 19, distance: 3.3
click at [10, 17] on div at bounding box center [10, 20] width 10 height 10
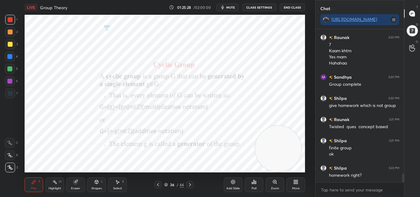
click at [77, 184] on icon at bounding box center [75, 182] width 5 height 5
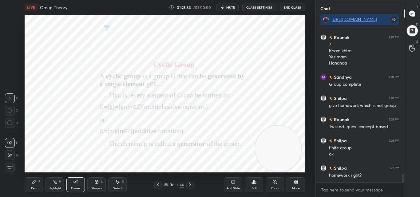
drag, startPoint x: 38, startPoint y: 184, endPoint x: 41, endPoint y: 182, distance: 3.3
click at [38, 184] on div "Pen P" at bounding box center [34, 185] width 18 height 15
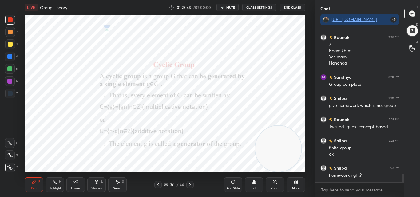
scroll to position [2563, 0]
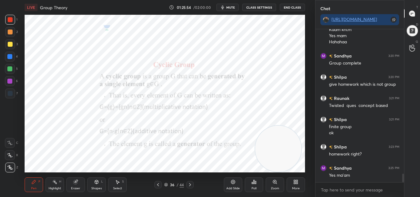
click at [191, 184] on icon at bounding box center [190, 184] width 5 height 5
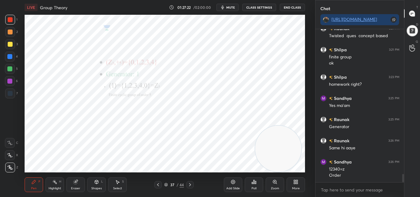
scroll to position [2654, 0]
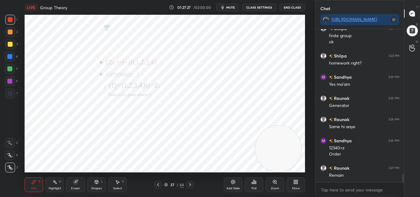
click at [191, 184] on icon at bounding box center [190, 184] width 5 height 5
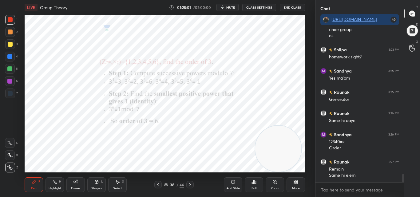
drag, startPoint x: 158, startPoint y: 184, endPoint x: 163, endPoint y: 178, distance: 7.8
click at [159, 184] on icon at bounding box center [158, 184] width 5 height 5
drag, startPoint x: 190, startPoint y: 186, endPoint x: 194, endPoint y: 186, distance: 4.0
click at [190, 186] on icon at bounding box center [190, 184] width 5 height 5
click at [157, 186] on icon at bounding box center [158, 184] width 5 height 5
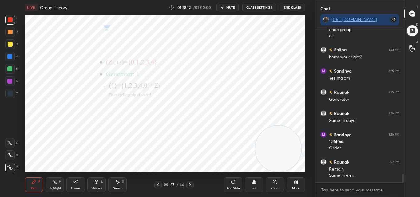
click at [190, 185] on icon at bounding box center [190, 184] width 5 height 5
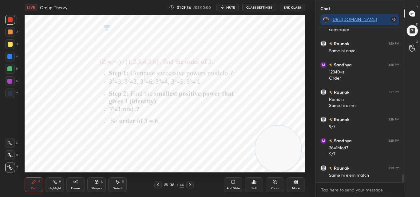
scroll to position [2751, 0]
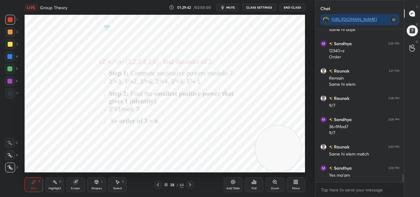
click at [192, 190] on div "Pen P Highlight H Eraser Shapes L Select S 38 / 44 Add Slide Poll Zoom More" at bounding box center [165, 185] width 281 height 25
click at [158, 184] on icon at bounding box center [158, 184] width 2 height 3
click at [190, 184] on icon at bounding box center [190, 184] width 5 height 5
click at [191, 185] on icon at bounding box center [190, 184] width 5 height 5
click at [237, 6] on button "mute" at bounding box center [228, 7] width 22 height 7
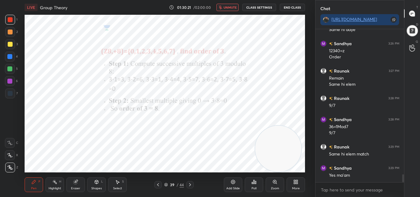
click at [232, 6] on span "unmute" at bounding box center [230, 7] width 13 height 4
click at [232, 6] on span "mute" at bounding box center [230, 7] width 9 height 4
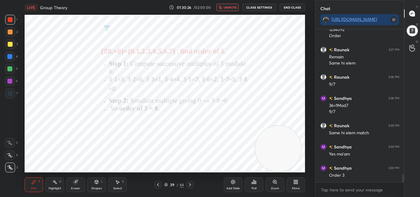
click at [232, 6] on span "unmute" at bounding box center [230, 7] width 13 height 4
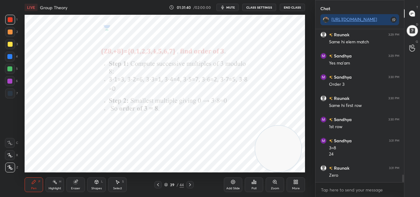
scroll to position [2885, 0]
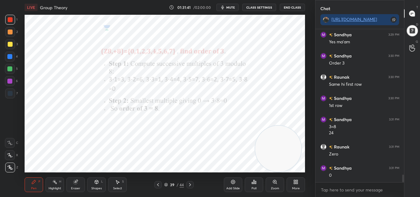
click at [235, 6] on span "mute" at bounding box center [230, 7] width 9 height 4
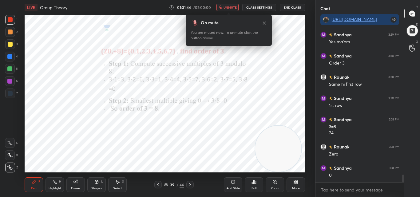
click at [234, 6] on span "unmute" at bounding box center [230, 7] width 13 height 4
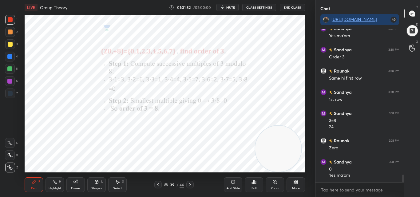
scroll to position [2912, 0]
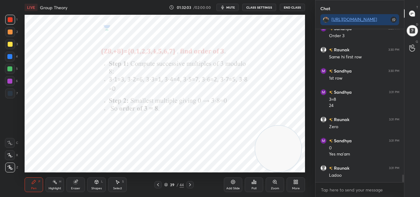
click at [234, 8] on span "mute" at bounding box center [230, 7] width 9 height 4
click at [232, 6] on span "unmute" at bounding box center [230, 7] width 13 height 4
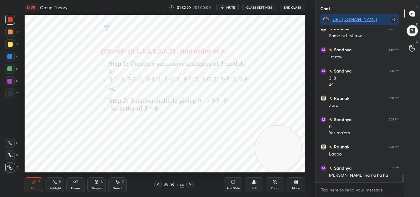
click at [232, 9] on span "mute" at bounding box center [230, 7] width 9 height 4
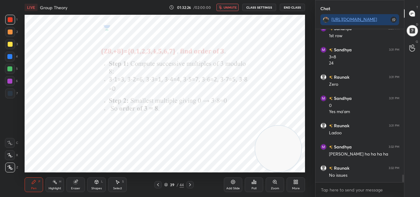
click at [231, 6] on span "unmute" at bounding box center [230, 7] width 13 height 4
drag, startPoint x: 230, startPoint y: 5, endPoint x: 229, endPoint y: 9, distance: 4.0
click at [229, 6] on span "mute" at bounding box center [230, 7] width 9 height 4
click at [229, 8] on span "unmute" at bounding box center [230, 7] width 13 height 4
click at [190, 183] on icon at bounding box center [190, 184] width 5 height 5
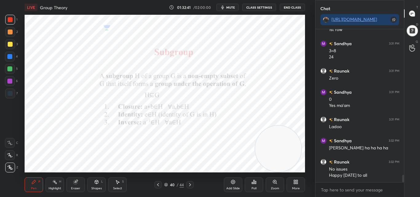
scroll to position [2982, 0]
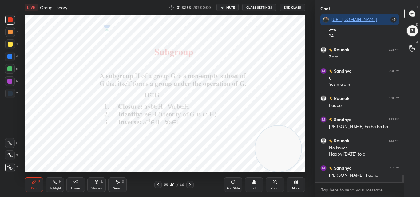
click at [234, 6] on span "mute" at bounding box center [230, 7] width 9 height 4
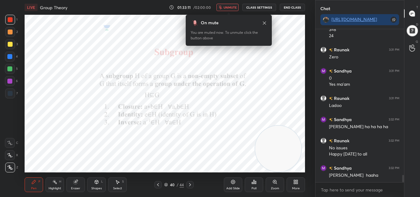
click at [234, 8] on span "unmute" at bounding box center [230, 7] width 13 height 4
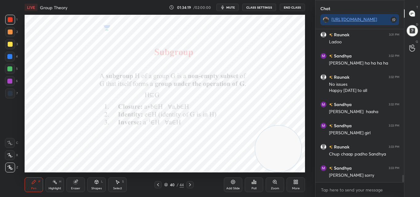
scroll to position [3067, 0]
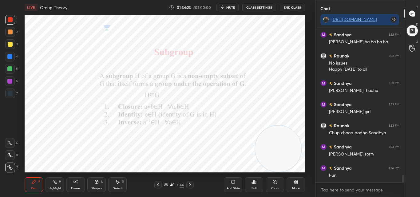
click at [191, 182] on div at bounding box center [189, 184] width 7 height 7
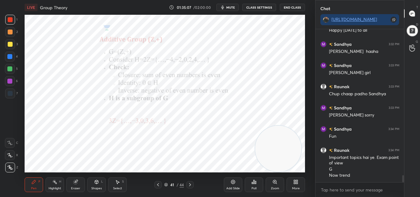
scroll to position [3127, 0]
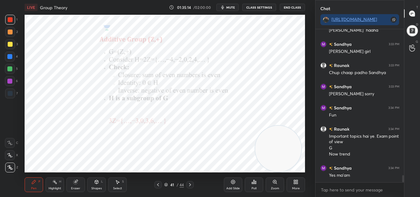
click at [231, 7] on span "mute" at bounding box center [230, 7] width 9 height 4
click at [81, 184] on div "Eraser" at bounding box center [75, 185] width 18 height 15
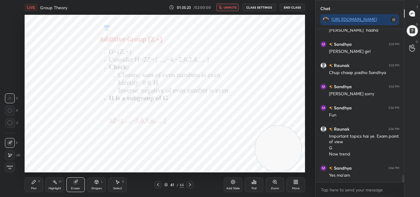
click at [38, 185] on div "Pen P" at bounding box center [34, 185] width 18 height 15
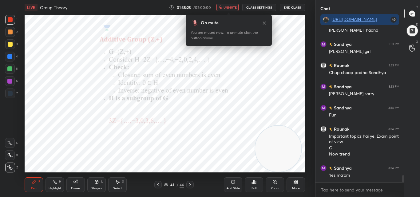
click at [264, 24] on icon at bounding box center [264, 22] width 3 height 3
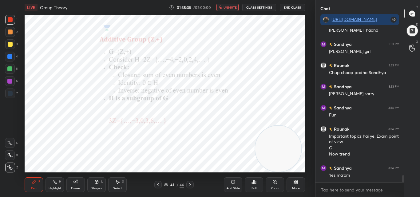
scroll to position [3148, 0]
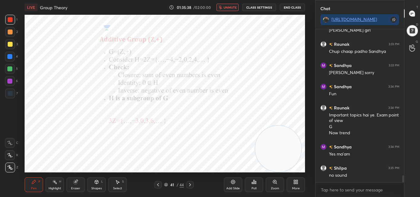
click at [226, 6] on span "unmute" at bounding box center [230, 7] width 13 height 4
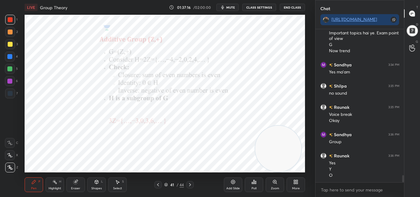
scroll to position [3252, 0]
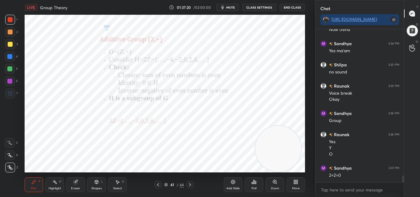
click at [258, 130] on div "Setting up your live class Poll for secs No correct answer Start poll" at bounding box center [165, 94] width 281 height 158
click at [262, 131] on video at bounding box center [278, 149] width 46 height 46
drag, startPoint x: 265, startPoint y: 142, endPoint x: 25, endPoint y: 145, distance: 239.7
click at [25, 145] on video at bounding box center [48, 149] width 46 height 46
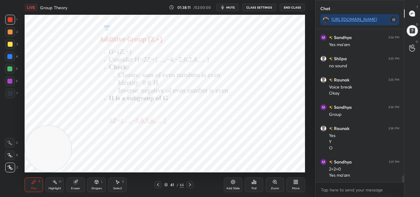
scroll to position [3279, 0]
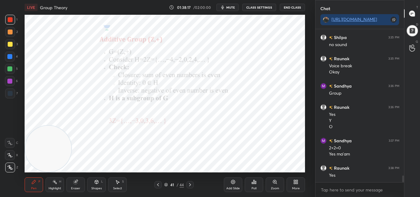
click at [191, 183] on icon at bounding box center [190, 184] width 5 height 5
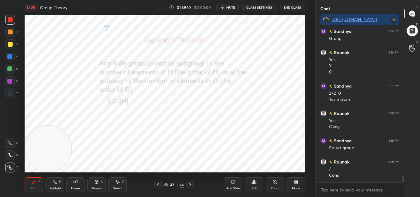
scroll to position [3355, 0]
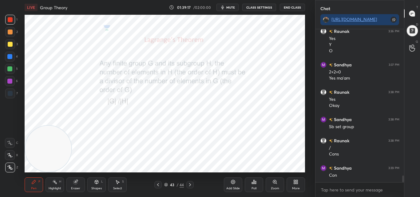
click at [191, 183] on icon at bounding box center [190, 184] width 5 height 5
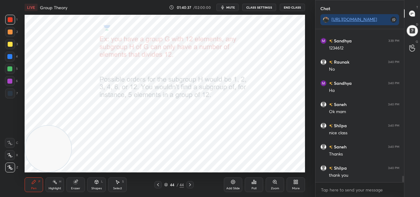
scroll to position [3579, 0]
click at [35, 116] on div "Setting up your live class Poll for secs No correct answer Start poll" at bounding box center [165, 94] width 291 height 158
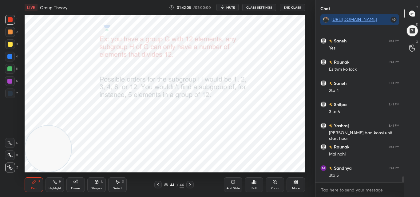
click at [234, 185] on div "Add Slide" at bounding box center [233, 185] width 18 height 15
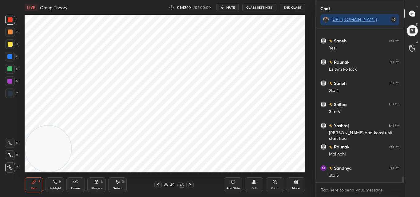
click at [157, 186] on icon at bounding box center [158, 184] width 5 height 5
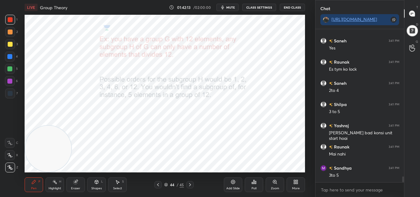
click at [78, 184] on icon at bounding box center [75, 182] width 5 height 5
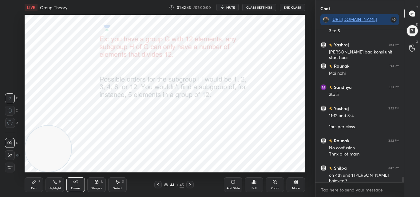
scroll to position [4007, 0]
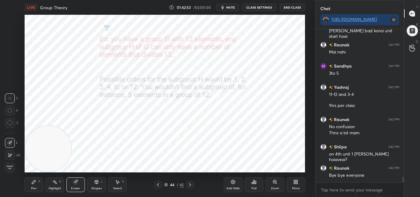
click at [191, 183] on icon at bounding box center [190, 184] width 5 height 5
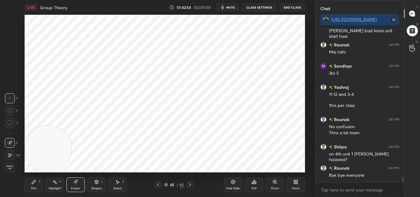
scroll to position [4028, 0]
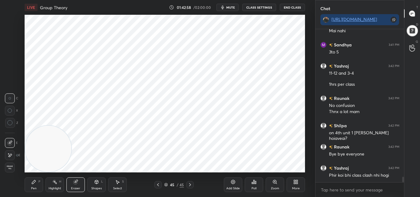
drag, startPoint x: 37, startPoint y: 186, endPoint x: 68, endPoint y: 144, distance: 52.5
click at [37, 185] on div "Pen P" at bounding box center [34, 185] width 18 height 15
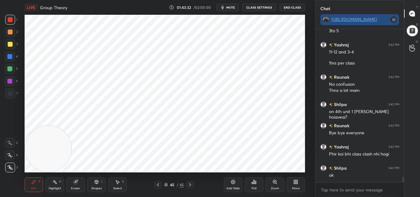
scroll to position [4071, 0]
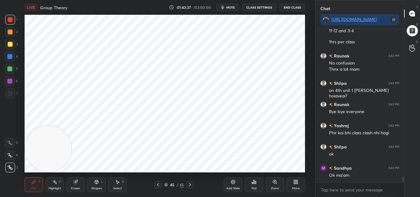
click at [294, 6] on button "End Class" at bounding box center [292, 7] width 25 height 7
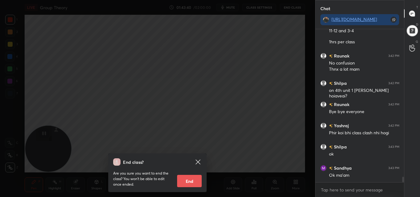
click at [189, 179] on button "End" at bounding box center [189, 181] width 25 height 12
type textarea "x"
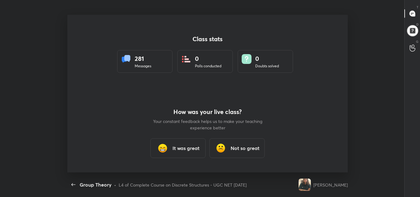
scroll to position [0, 0]
click at [195, 149] on h3 "It was great" at bounding box center [186, 148] width 27 height 7
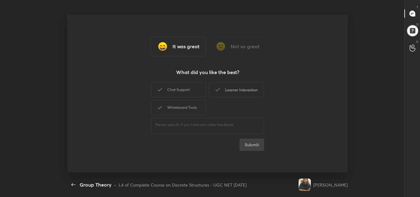
click at [233, 89] on div "Learner Interaction" at bounding box center [236, 89] width 55 height 15
click at [248, 145] on button "Submit" at bounding box center [252, 145] width 25 height 12
